Goal: Information Seeking & Learning: Learn about a topic

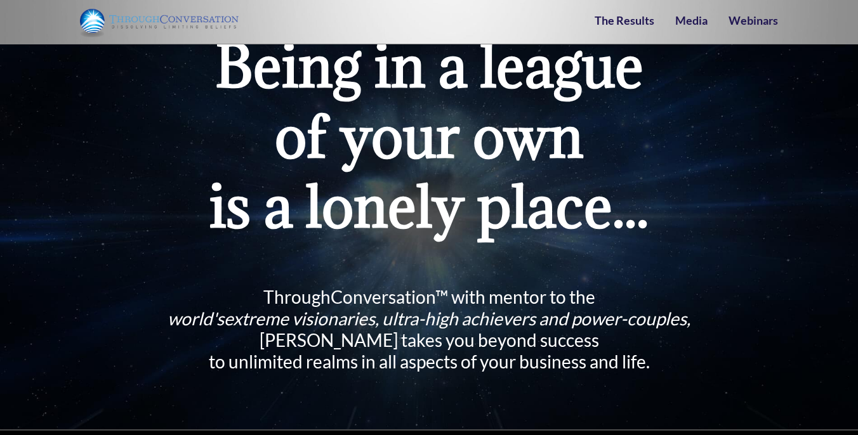
scroll to position [91, 0]
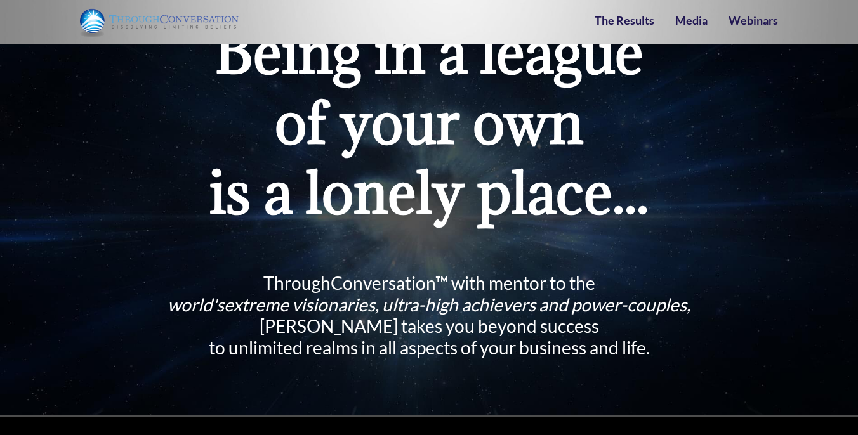
click at [401, 272] on h2 "ThroughConversation™ with mentor to the world's extreme visionaries, ultra-high…" at bounding box center [429, 315] width 624 height 86
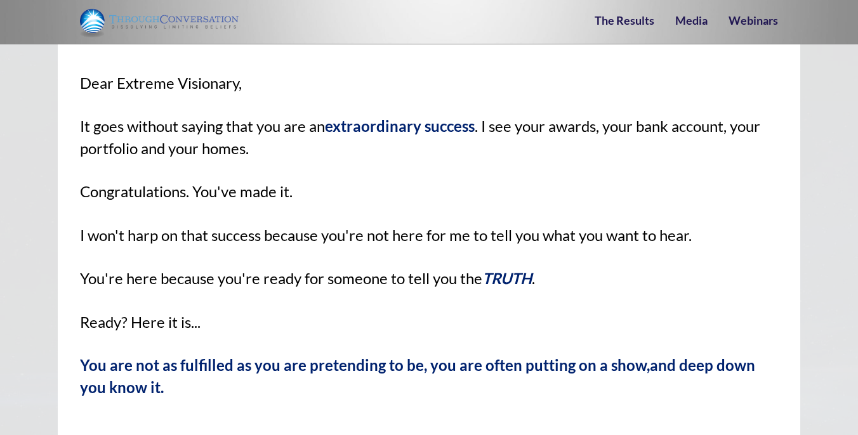
scroll to position [809, 0]
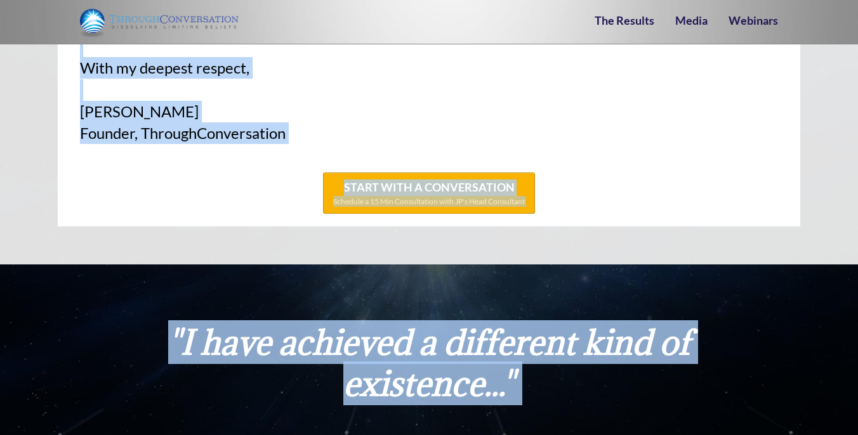
scroll to position [2961, 0]
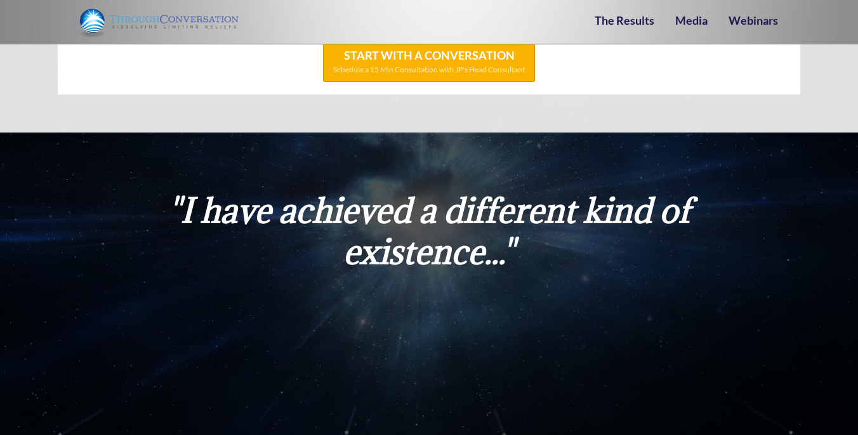
drag, startPoint x: 78, startPoint y: 104, endPoint x: 289, endPoint y: 69, distance: 214.3
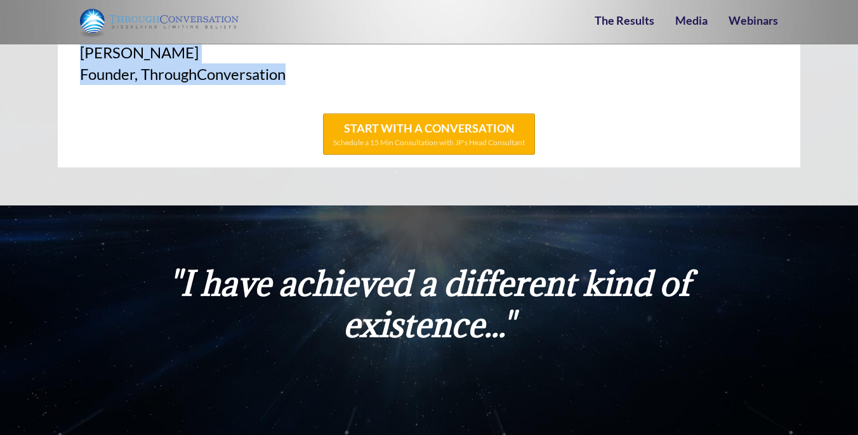
scroll to position [2867, 0]
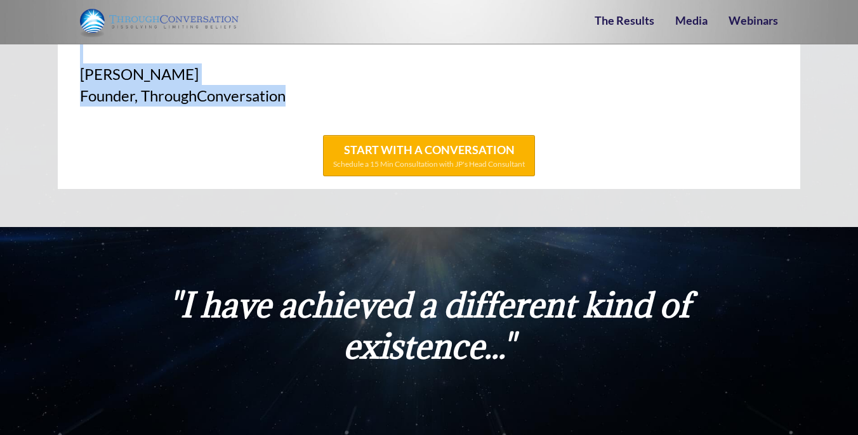
click at [271, 96] on div "Founder, ThroughConversation" at bounding box center [429, 96] width 698 height 22
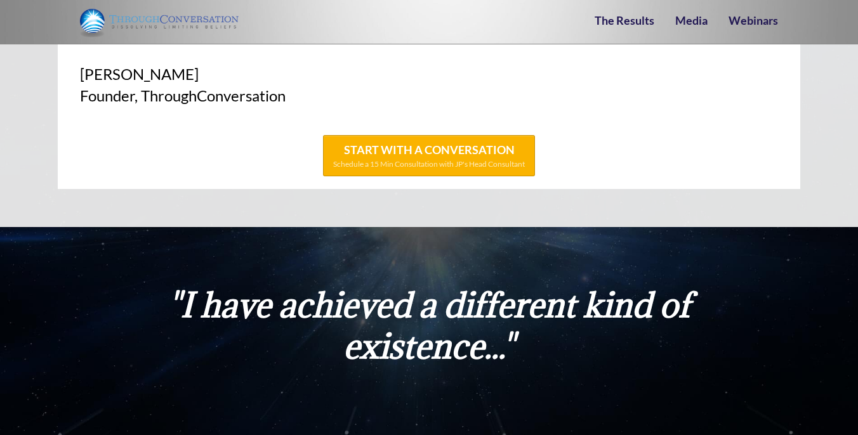
click at [271, 96] on div "Founder, ThroughConversation" at bounding box center [429, 96] width 698 height 22
click at [291, 98] on div "Founder, ThroughConversation" at bounding box center [429, 96] width 698 height 22
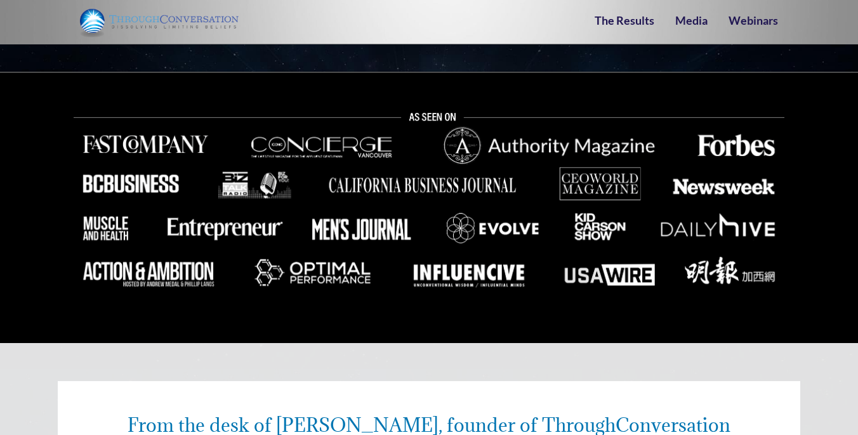
scroll to position [453, 0]
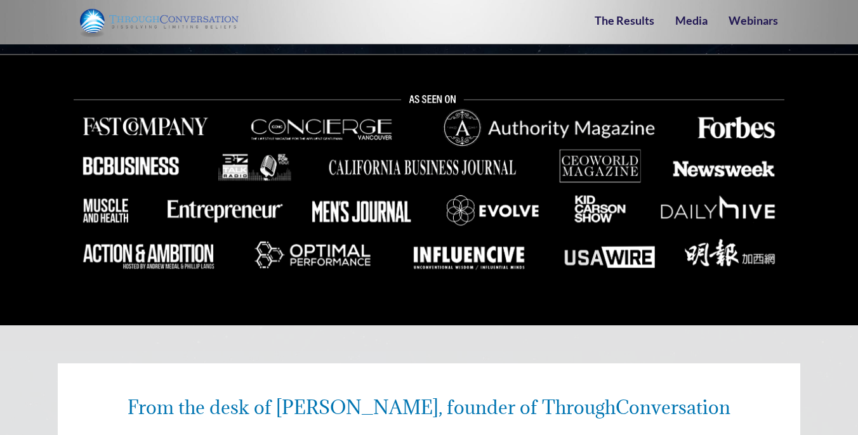
drag, startPoint x: 291, startPoint y: 98, endPoint x: 140, endPoint y: 397, distance: 334.4
copy div "Lore ips dolo si Amet-Cons Adipis, elitsed do EiusmodTemporincidi Utla Etdolor …"
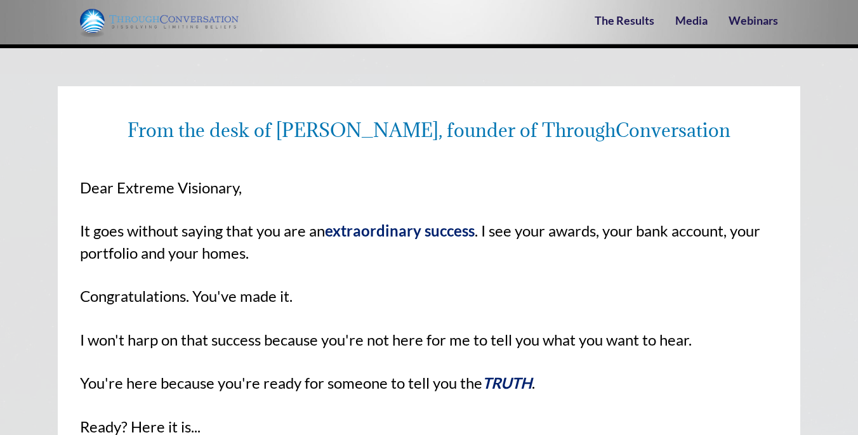
scroll to position [875, 0]
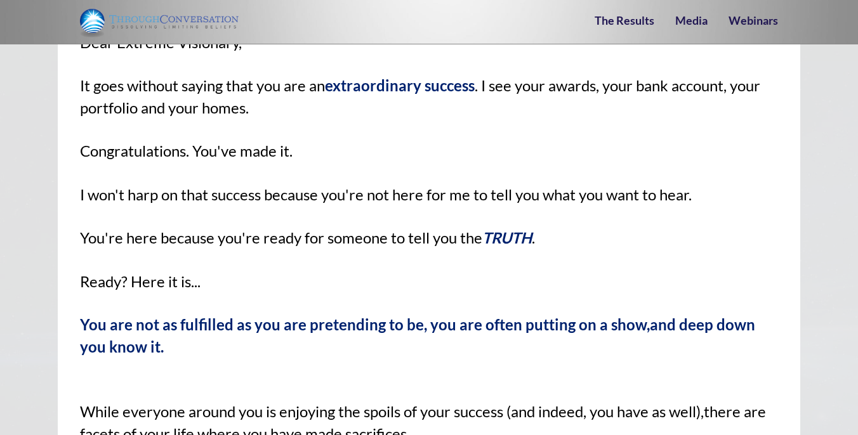
click at [140, 354] on div "You are not as fulfilled as you are pretending to be, you are often putting on …" at bounding box center [429, 336] width 698 height 44
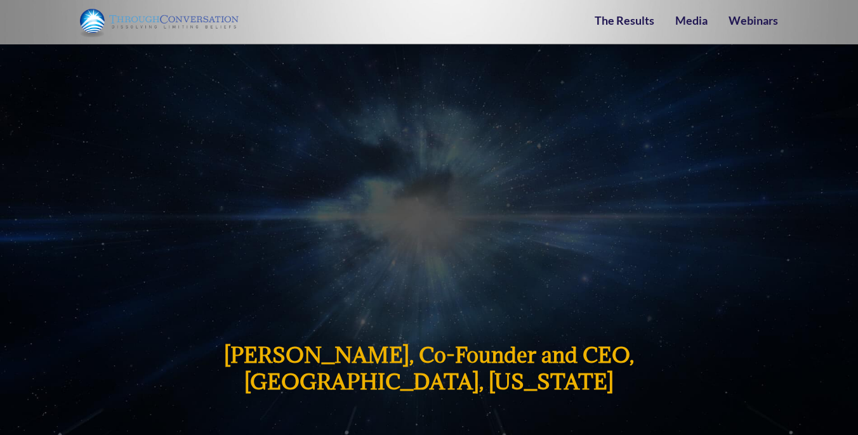
scroll to position [3268, 0]
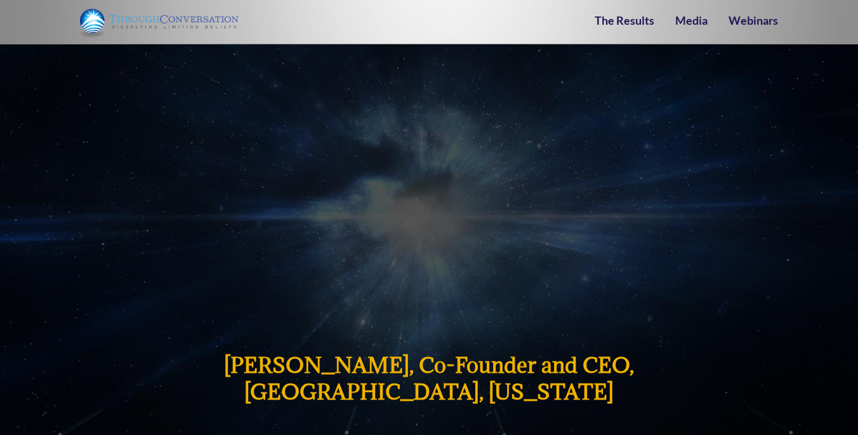
click at [16, 269] on div ""I have achieved a different kind of existence..." [PERSON_NAME], Co-Founder an…" at bounding box center [429, 361] width 858 height 1070
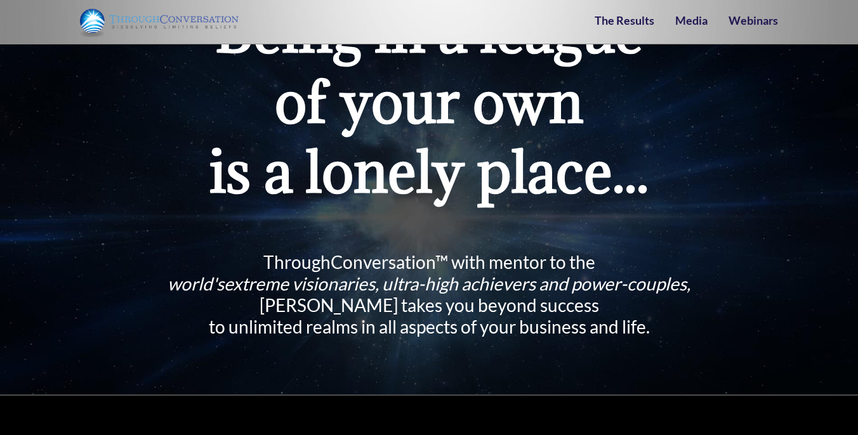
scroll to position [0, 0]
